Goal: Information Seeking & Learning: Learn about a topic

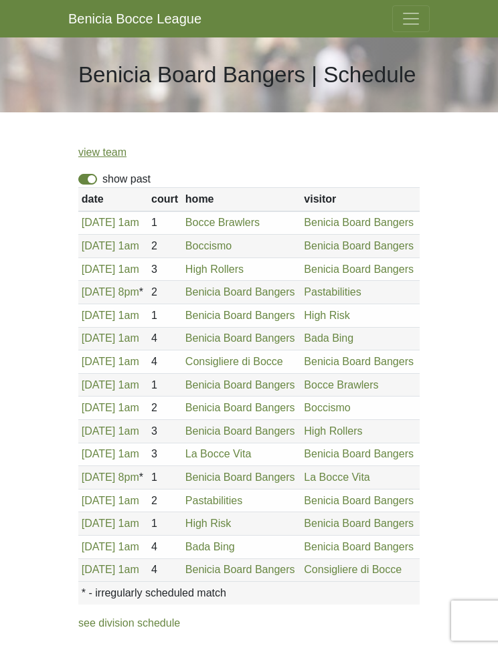
click at [415, 15] on span "Toggle navigation" at bounding box center [411, 19] width 20 height 20
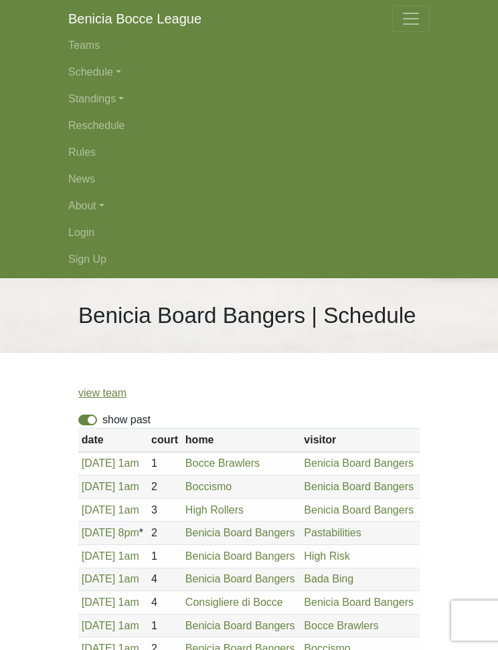
click at [115, 70] on link "Schedule" at bounding box center [248, 72] width 361 height 27
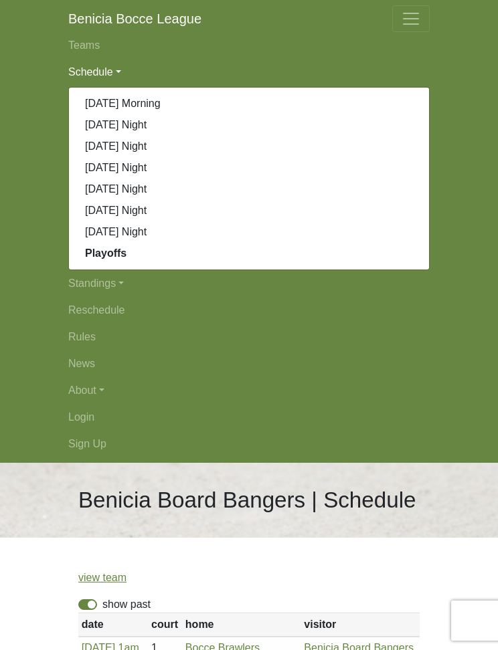
click at [158, 187] on link "[DATE] Night" at bounding box center [249, 189] width 360 height 21
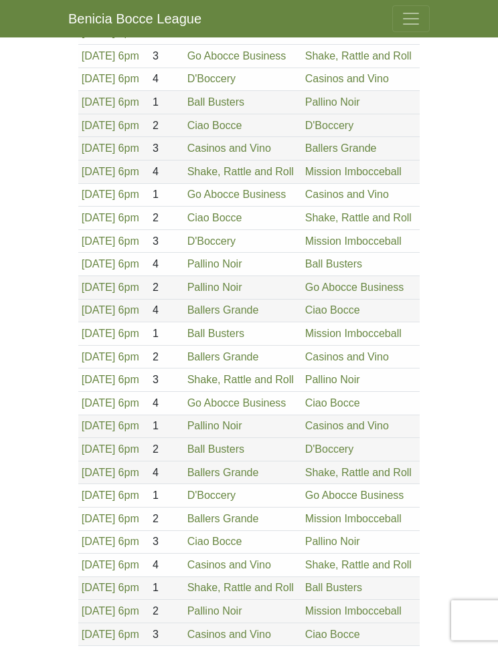
scroll to position [740, 0]
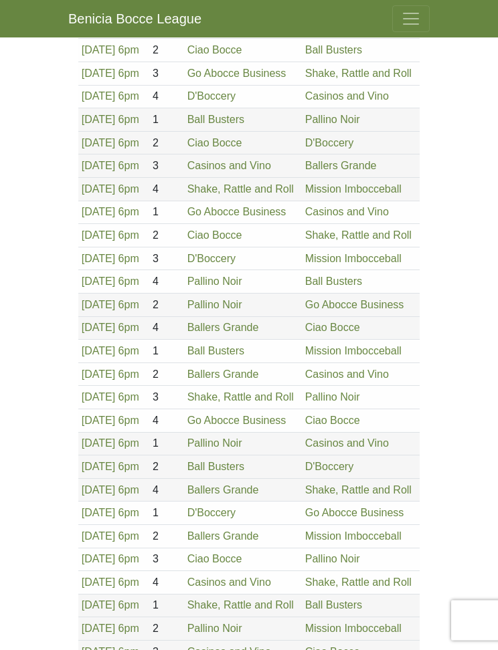
click at [417, 16] on span "Toggle navigation" at bounding box center [411, 19] width 20 height 20
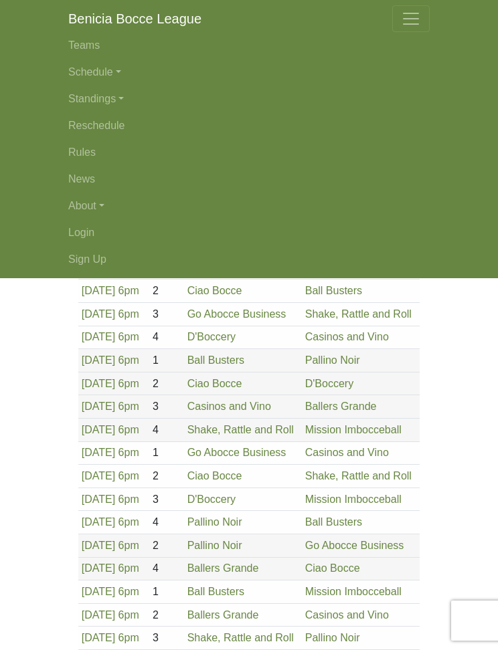
click at [113, 65] on link "Schedule" at bounding box center [248, 72] width 361 height 27
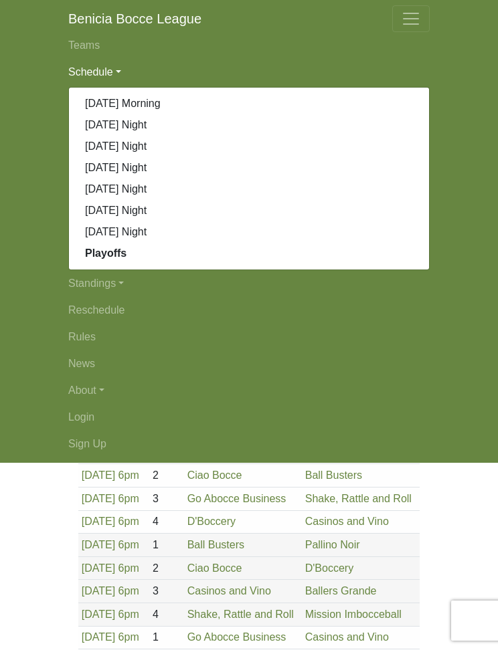
click at [154, 102] on link "[DATE] Morning" at bounding box center [249, 103] width 360 height 21
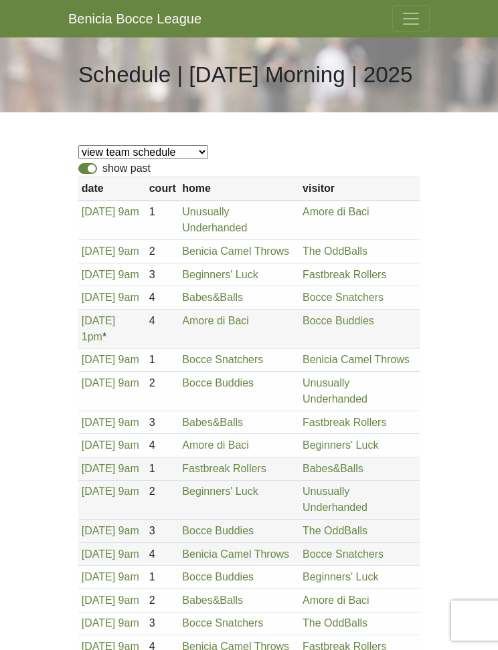
click at [413, 24] on span "Toggle navigation" at bounding box center [411, 19] width 20 height 20
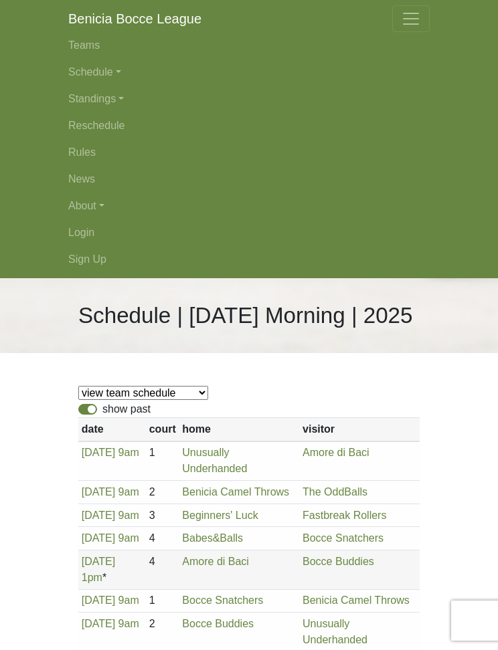
click at [112, 74] on link "Schedule" at bounding box center [248, 72] width 361 height 27
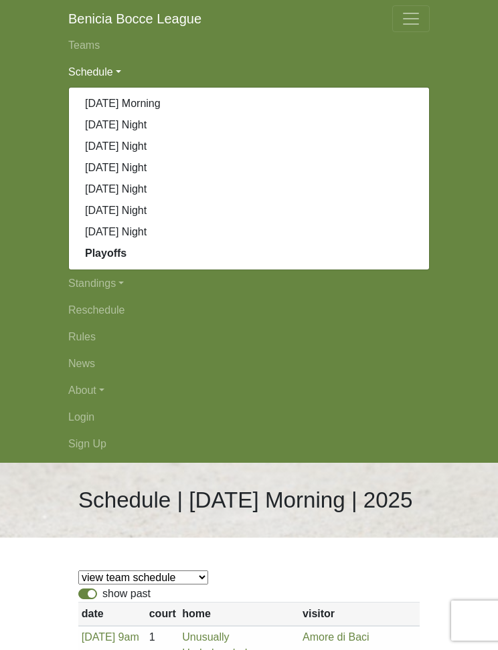
click at [138, 124] on link "[DATE] Night" at bounding box center [249, 124] width 360 height 21
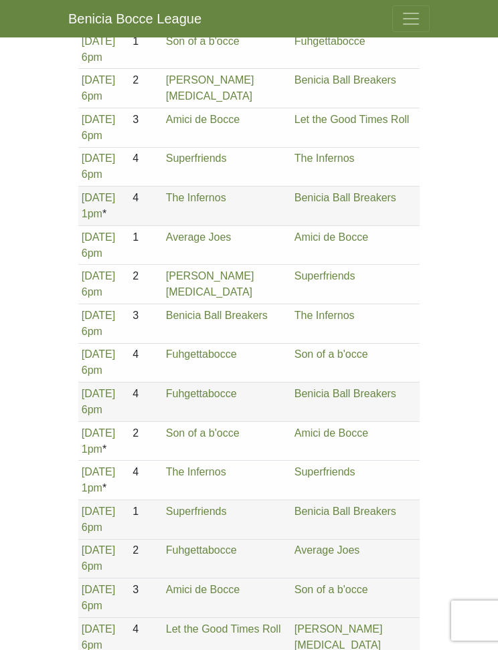
scroll to position [1406, 0]
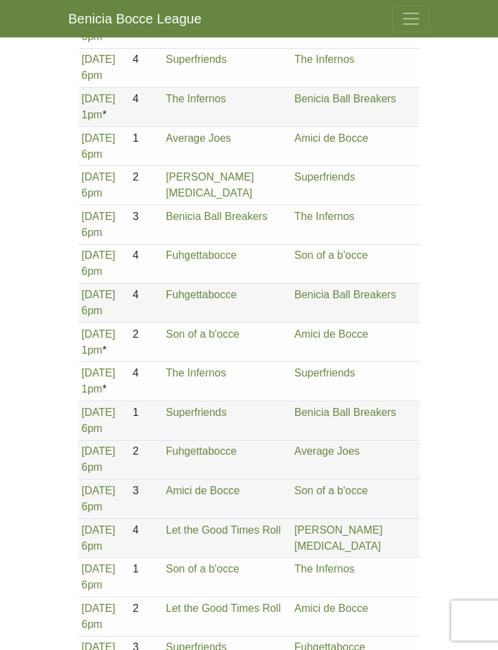
click at [414, 12] on span "Toggle navigation" at bounding box center [411, 19] width 20 height 20
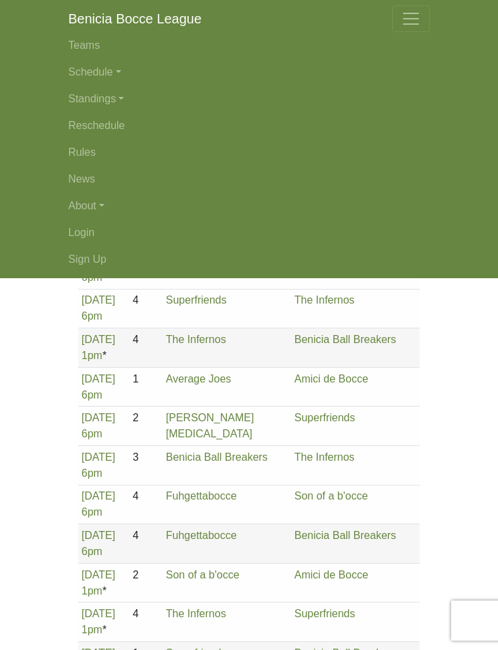
click at [108, 72] on link "Schedule" at bounding box center [248, 72] width 361 height 27
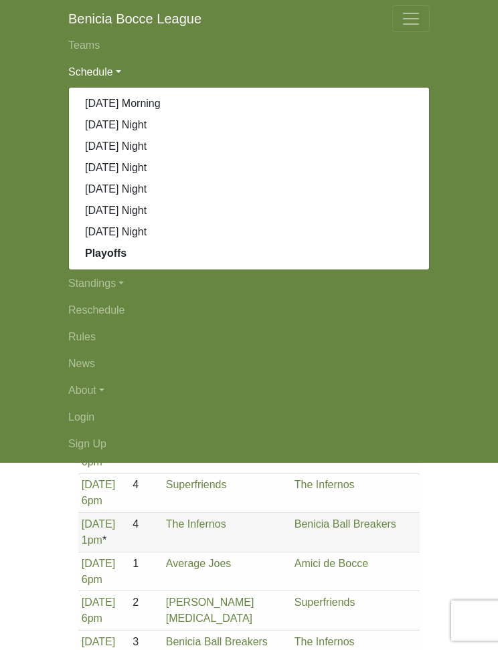
click at [126, 227] on link "[DATE] Night" at bounding box center [249, 231] width 360 height 21
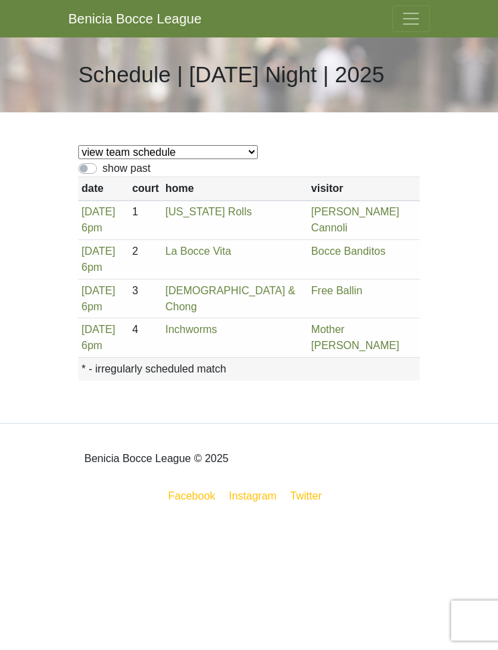
click at [457, 267] on body "Benicia Bocce League Teams Schedule [DATE] Morning [DATE] Night [DATE] Night [D…" at bounding box center [249, 260] width 498 height 520
